Goal: Transaction & Acquisition: Purchase product/service

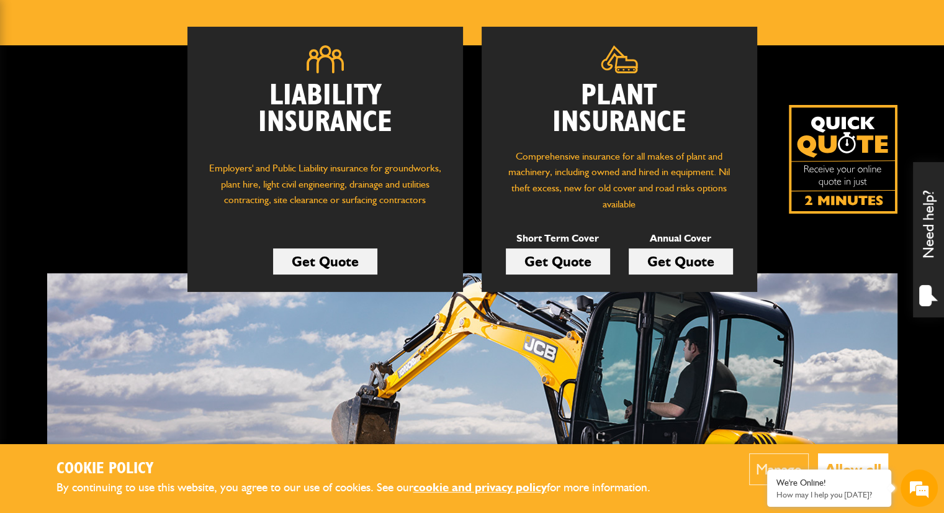
scroll to position [167, 0]
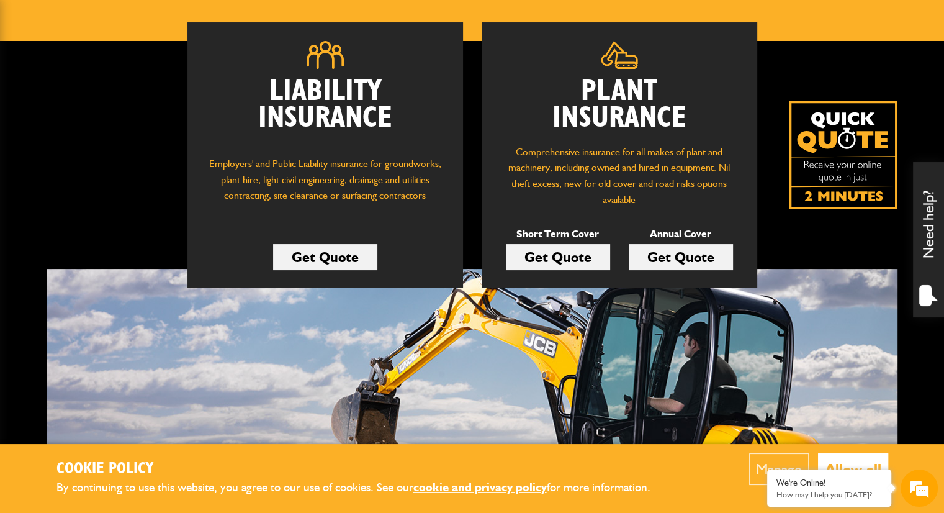
click at [556, 256] on link "Get Quote" at bounding box center [558, 257] width 104 height 26
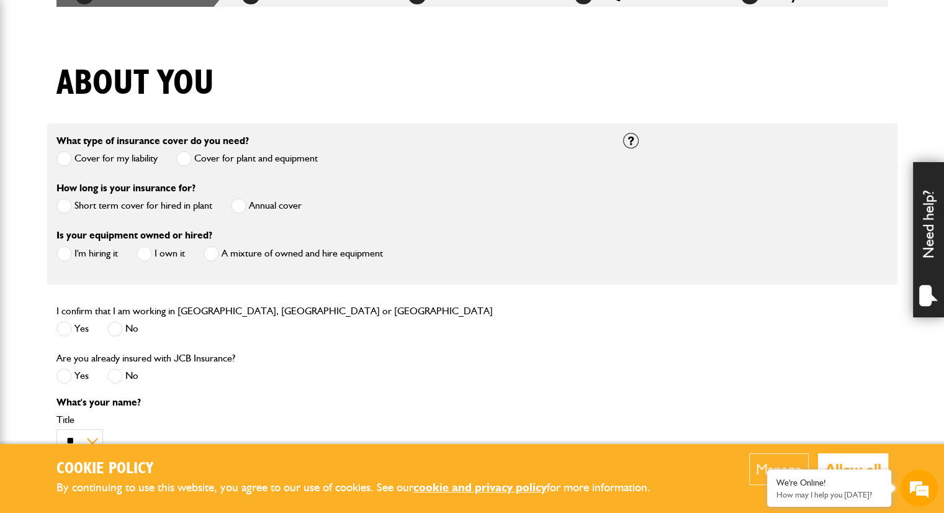
scroll to position [283, 0]
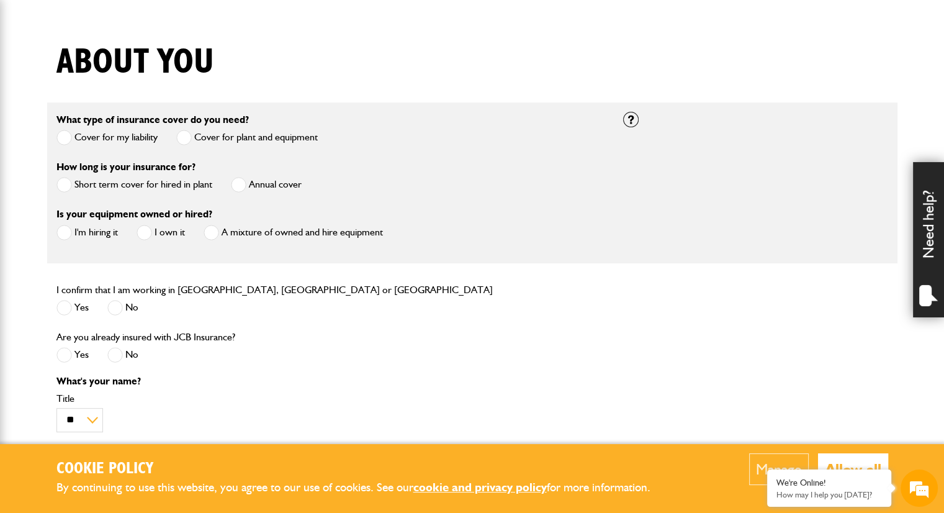
click at [62, 183] on span at bounding box center [65, 185] width 16 height 16
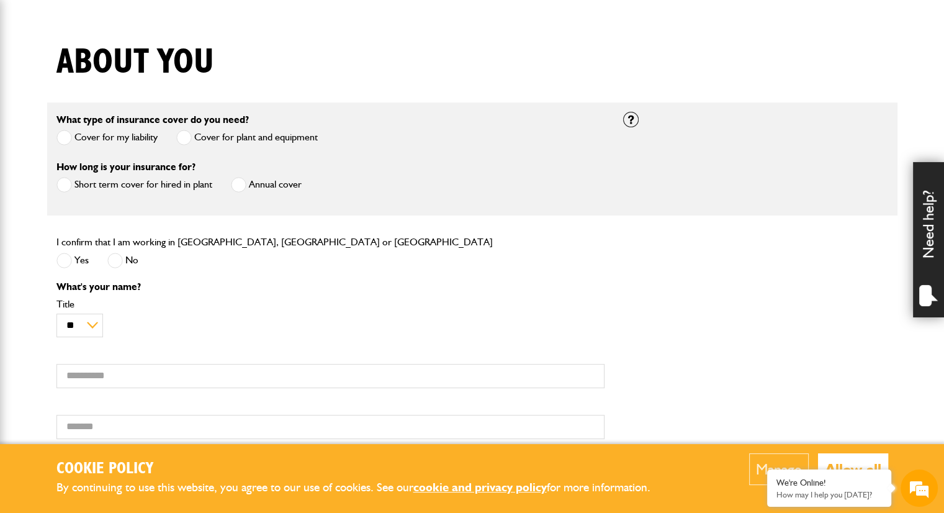
click at [194, 192] on label "Short term cover for hired in plant" at bounding box center [135, 185] width 156 height 16
click at [62, 264] on span at bounding box center [65, 261] width 16 height 16
click at [94, 327] on select "** *** **** ** ** **" at bounding box center [80, 326] width 47 height 24
click at [57, 314] on select "** *** **** ** ** **" at bounding box center [80, 326] width 47 height 24
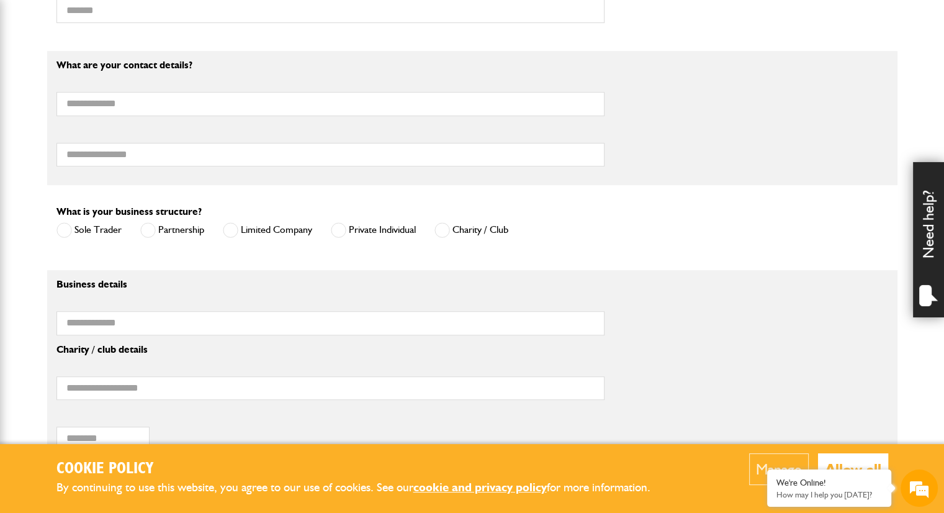
scroll to position [700, 0]
click at [89, 225] on label "Sole Trader" at bounding box center [89, 229] width 65 height 16
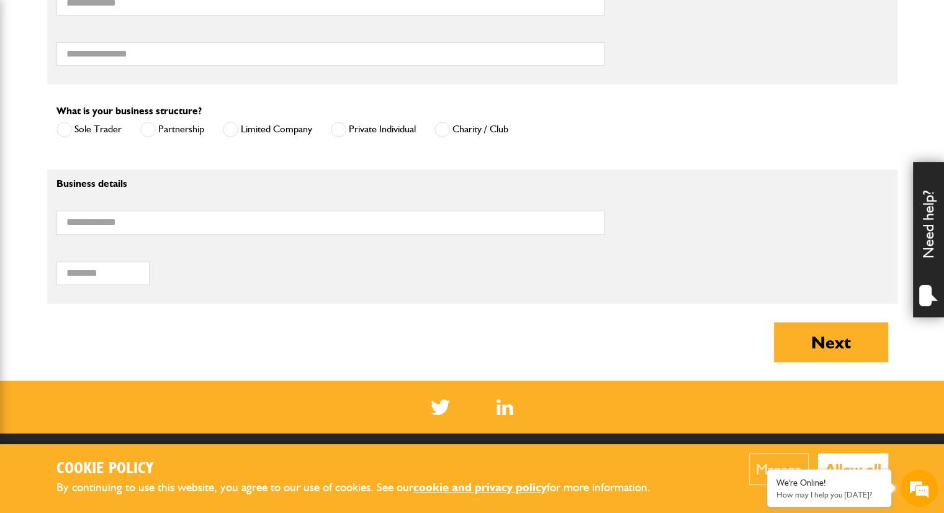
scroll to position [812, 0]
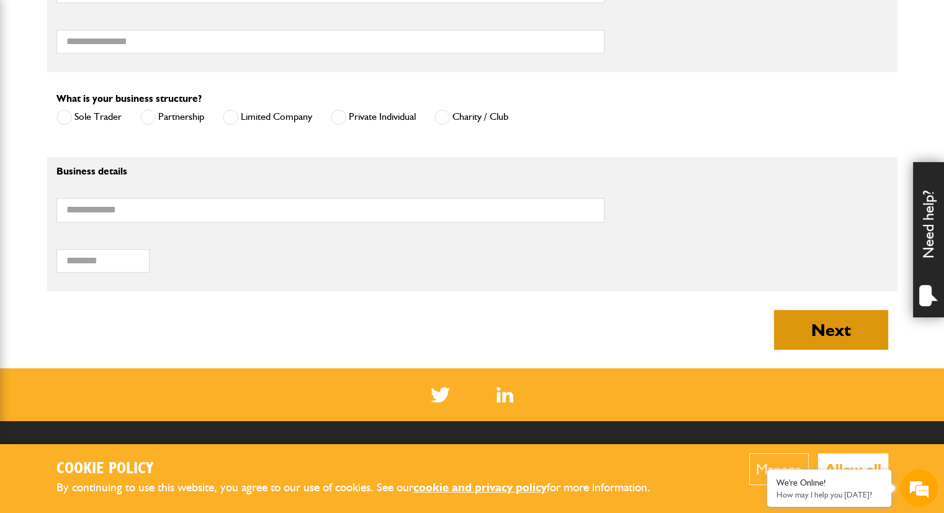
click at [844, 333] on button "Next" at bounding box center [831, 330] width 114 height 40
